Goal: Information Seeking & Learning: Check status

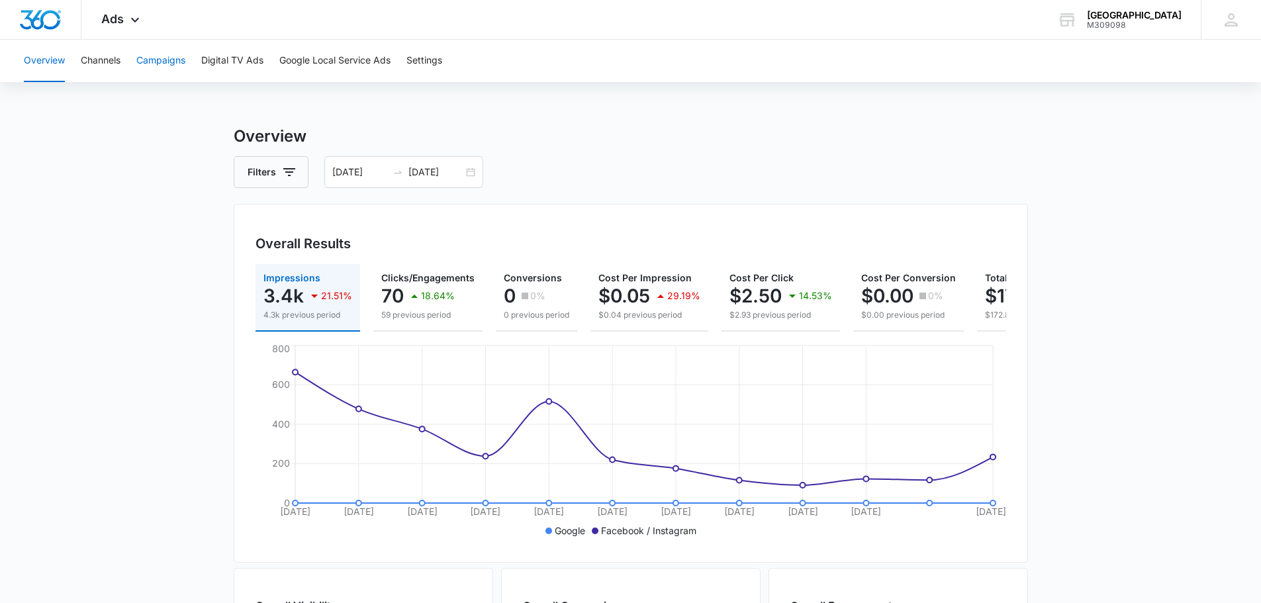
click at [168, 70] on button "Campaigns" at bounding box center [160, 61] width 49 height 42
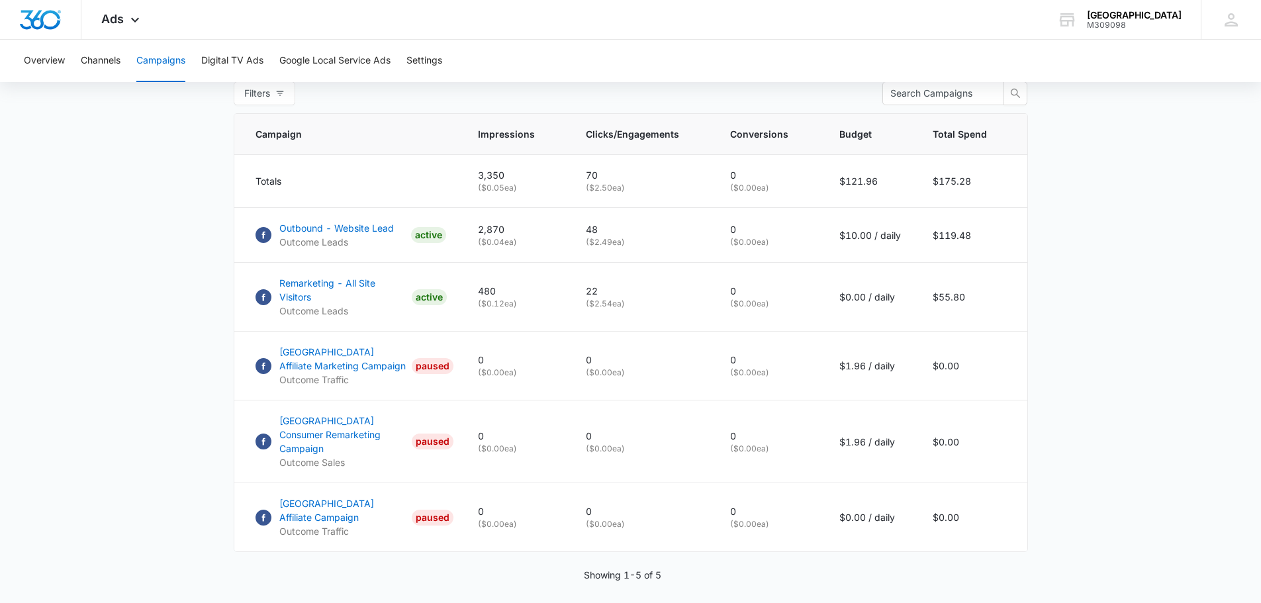
scroll to position [534, 0]
click at [371, 234] on p "Outbound - Website Lead" at bounding box center [336, 228] width 115 height 14
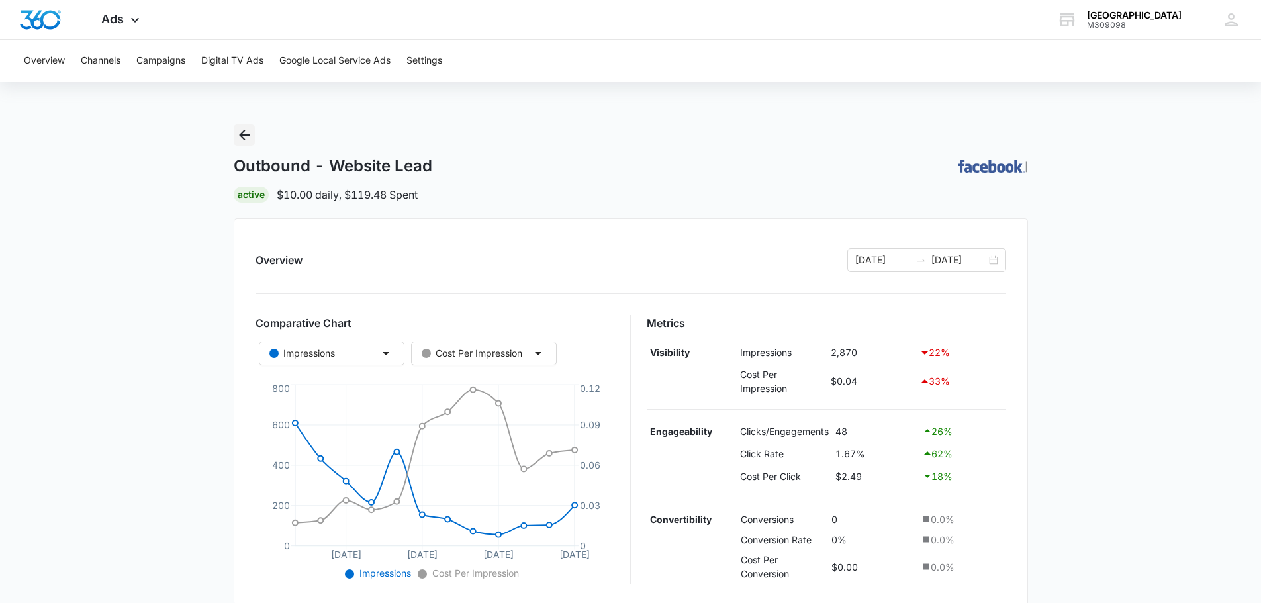
click at [241, 133] on icon "Back" at bounding box center [244, 135] width 11 height 11
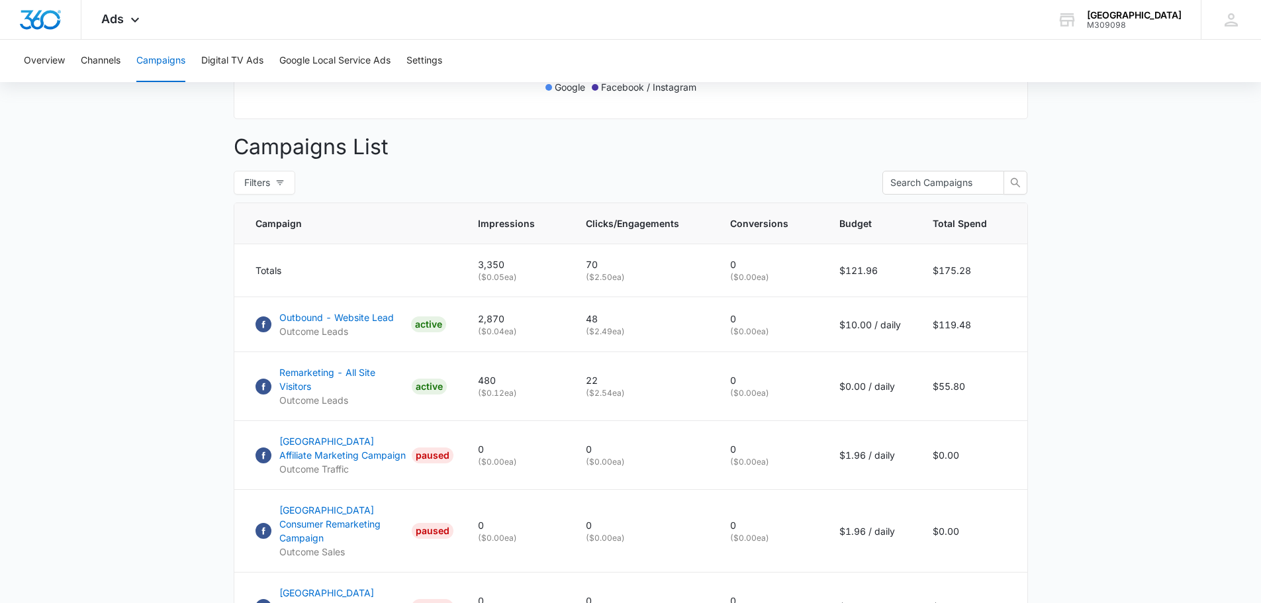
scroll to position [444, 0]
click at [369, 383] on p "Remarketing - All Site Visitors" at bounding box center [342, 379] width 127 height 28
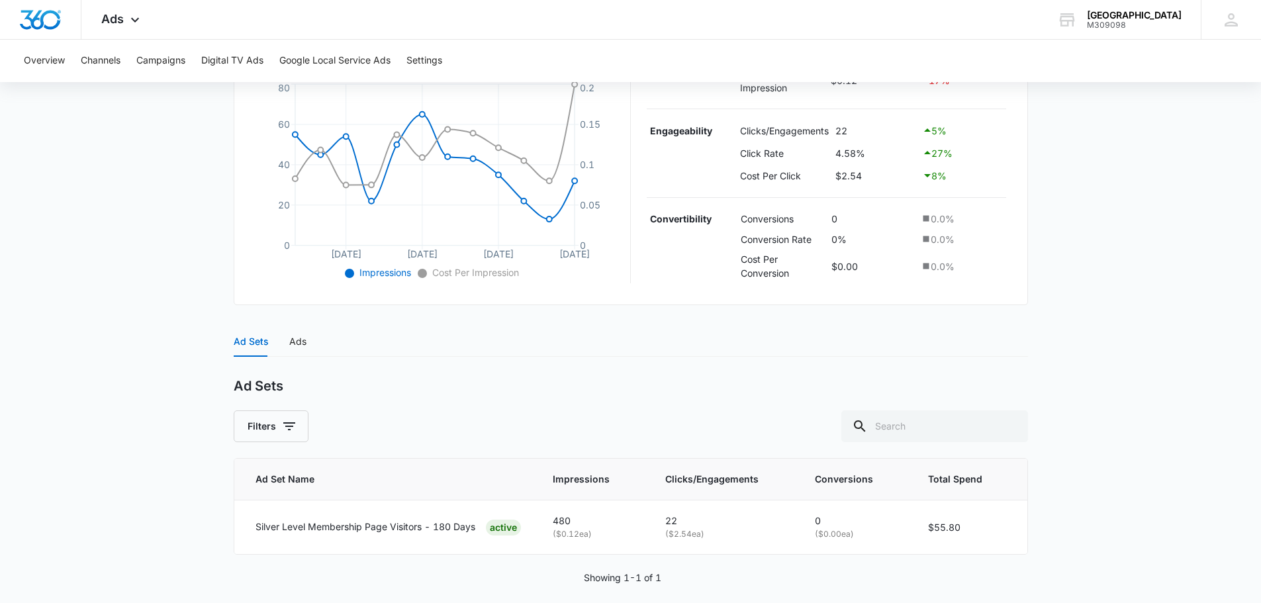
scroll to position [315, 0]
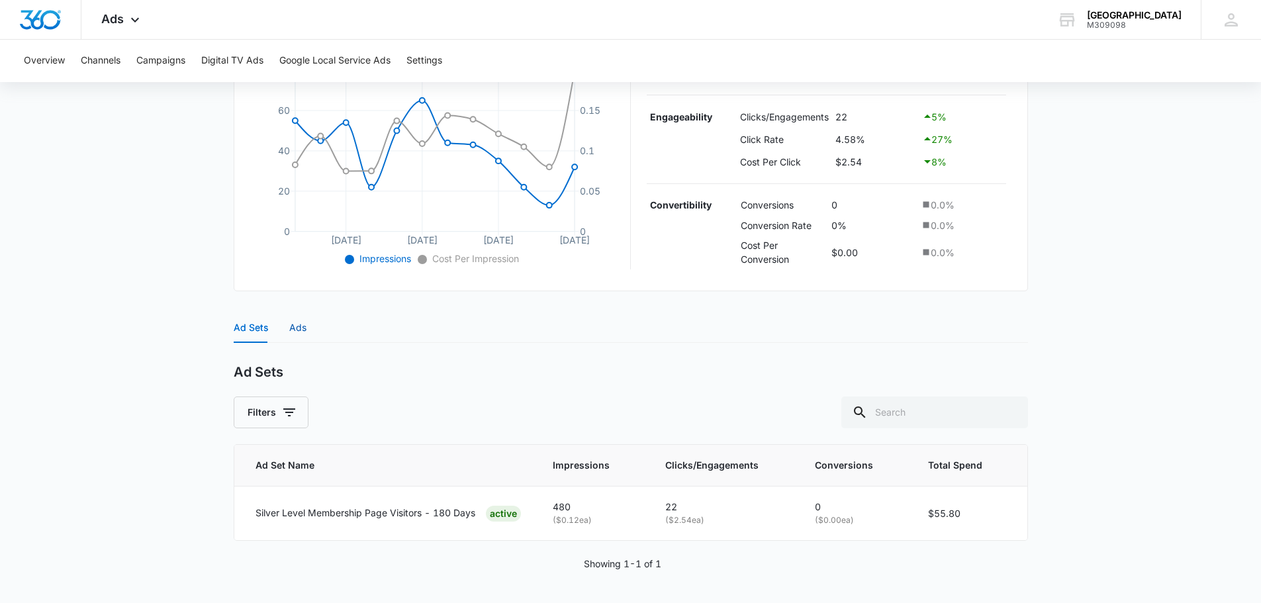
click at [301, 324] on div "Ads" at bounding box center [297, 327] width 17 height 15
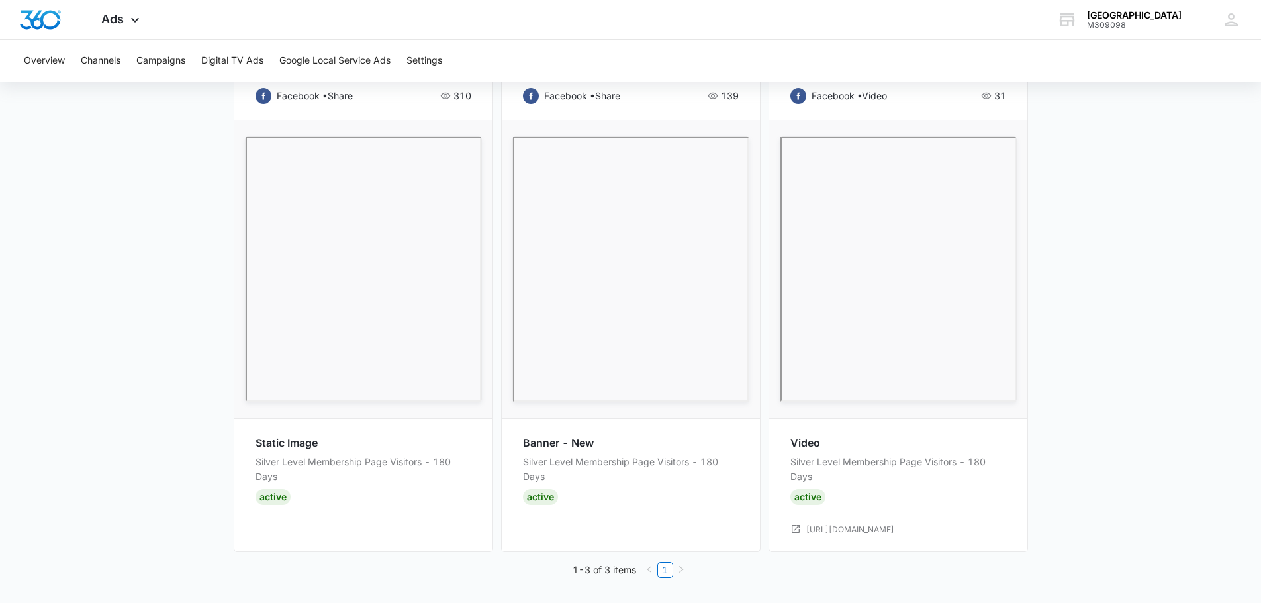
scroll to position [562, 0]
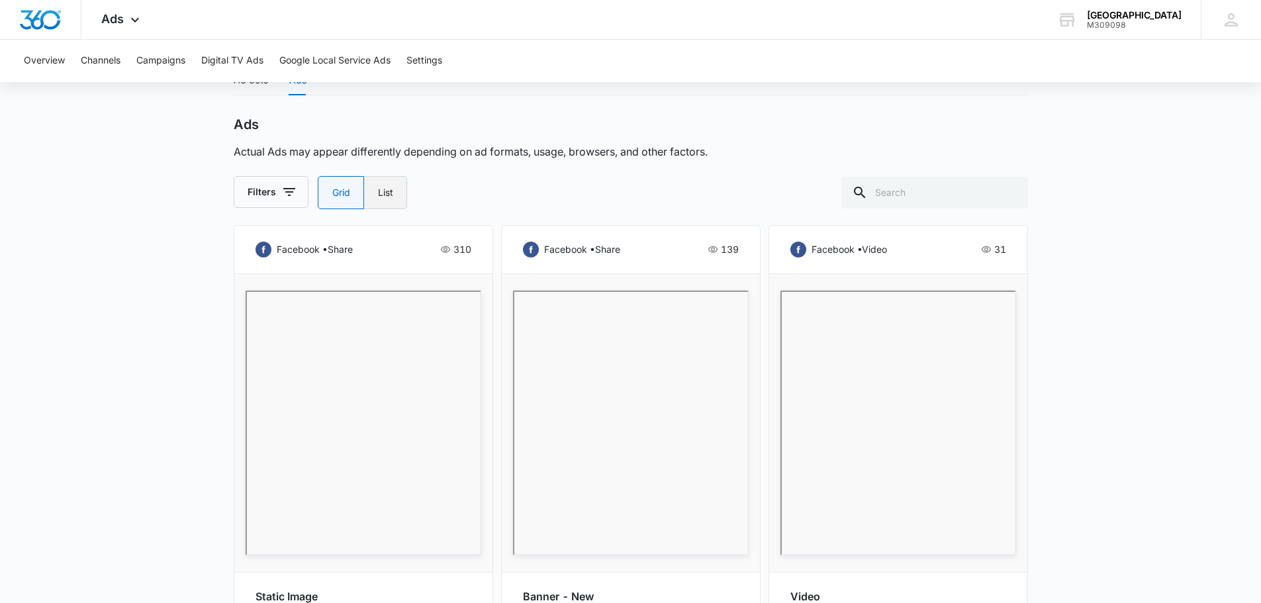
click at [395, 191] on label "List" at bounding box center [385, 192] width 43 height 33
click at [378, 193] on input "List" at bounding box center [377, 193] width 1 height 1
radio input "false"
radio input "true"
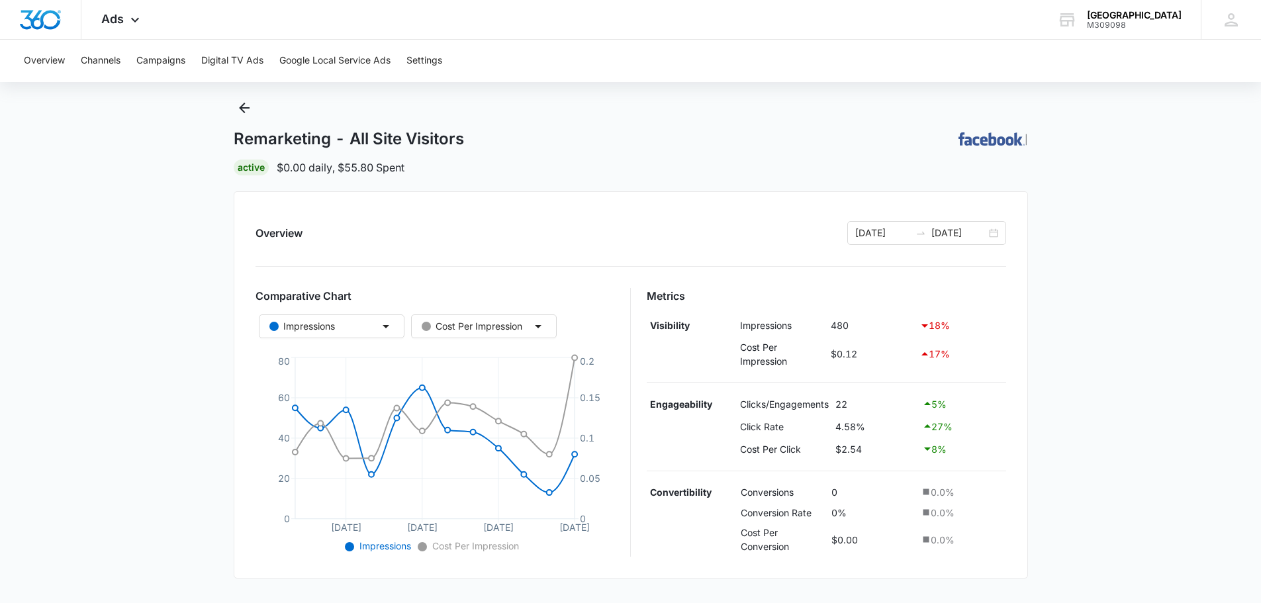
scroll to position [0, 0]
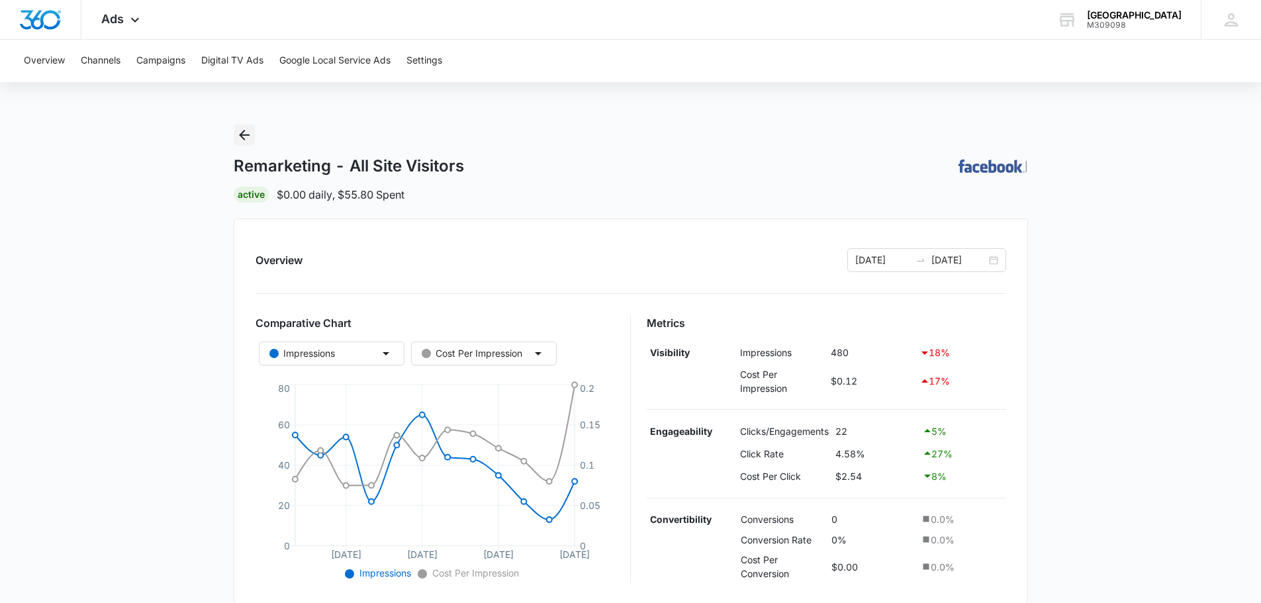
click at [240, 140] on icon "Back" at bounding box center [244, 135] width 16 height 16
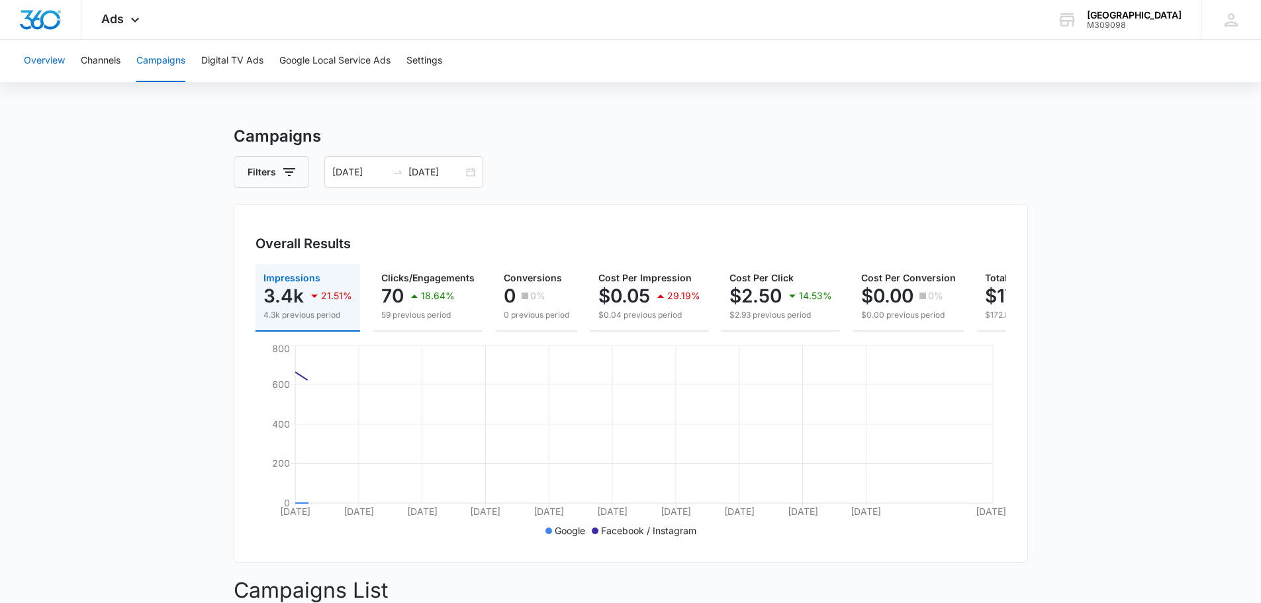
click at [37, 58] on button "Overview" at bounding box center [44, 61] width 41 height 42
